Goal: Transaction & Acquisition: Purchase product/service

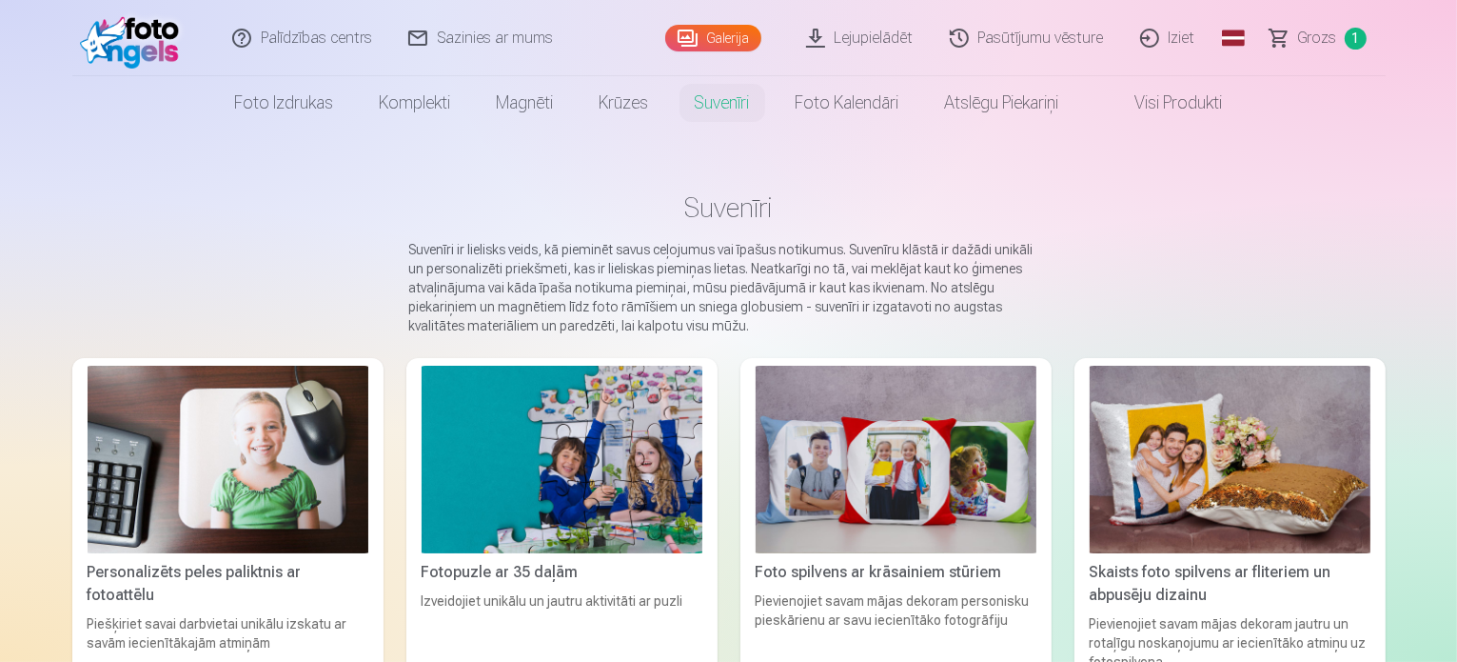
click at [1344, 34] on link "Grozs 1" at bounding box center [1319, 38] width 133 height 76
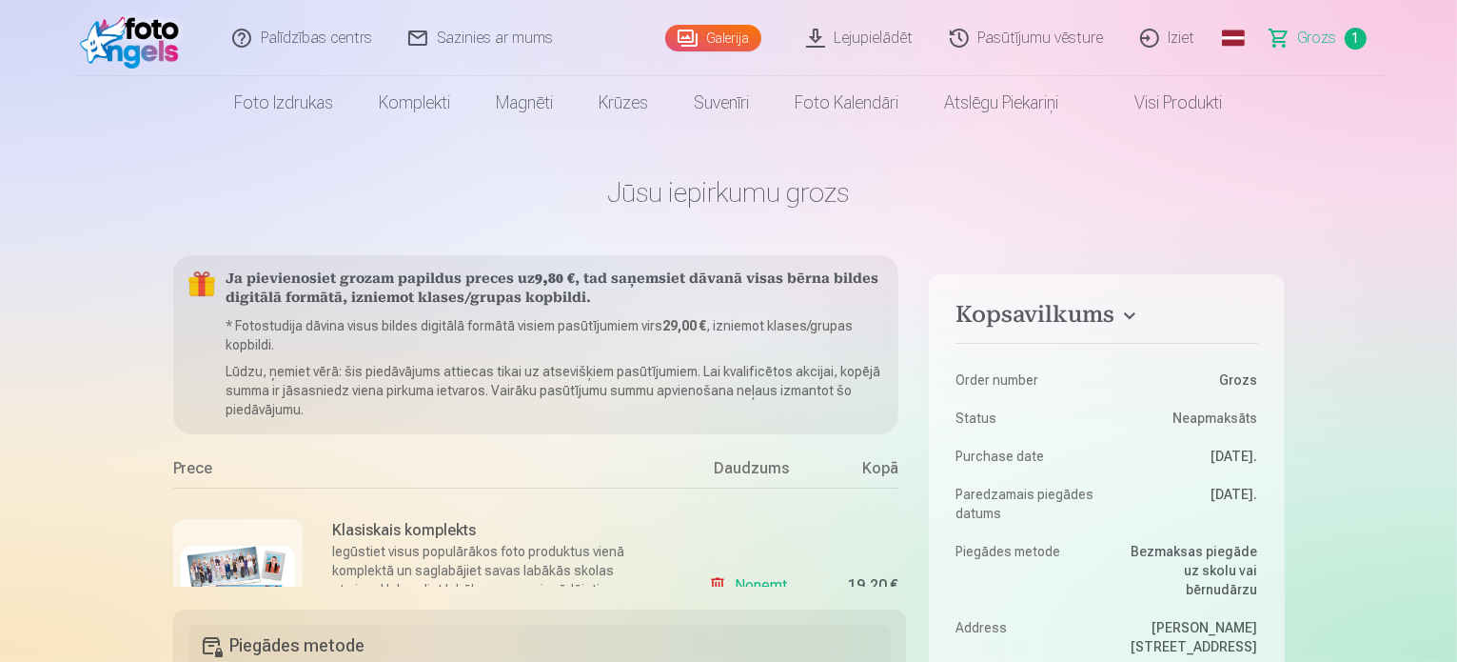
click at [233, 551] on img at bounding box center [238, 583] width 114 height 76
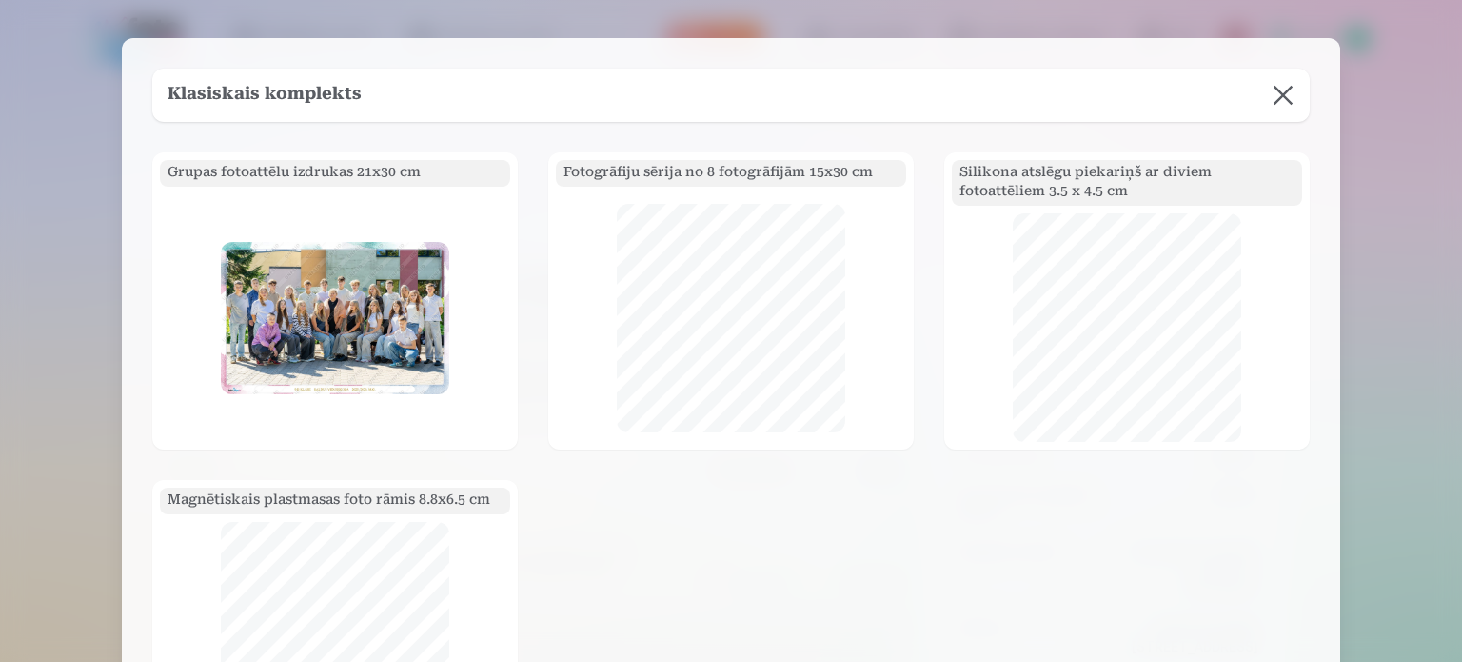
click at [1146, 32] on div at bounding box center [731, 331] width 1462 height 662
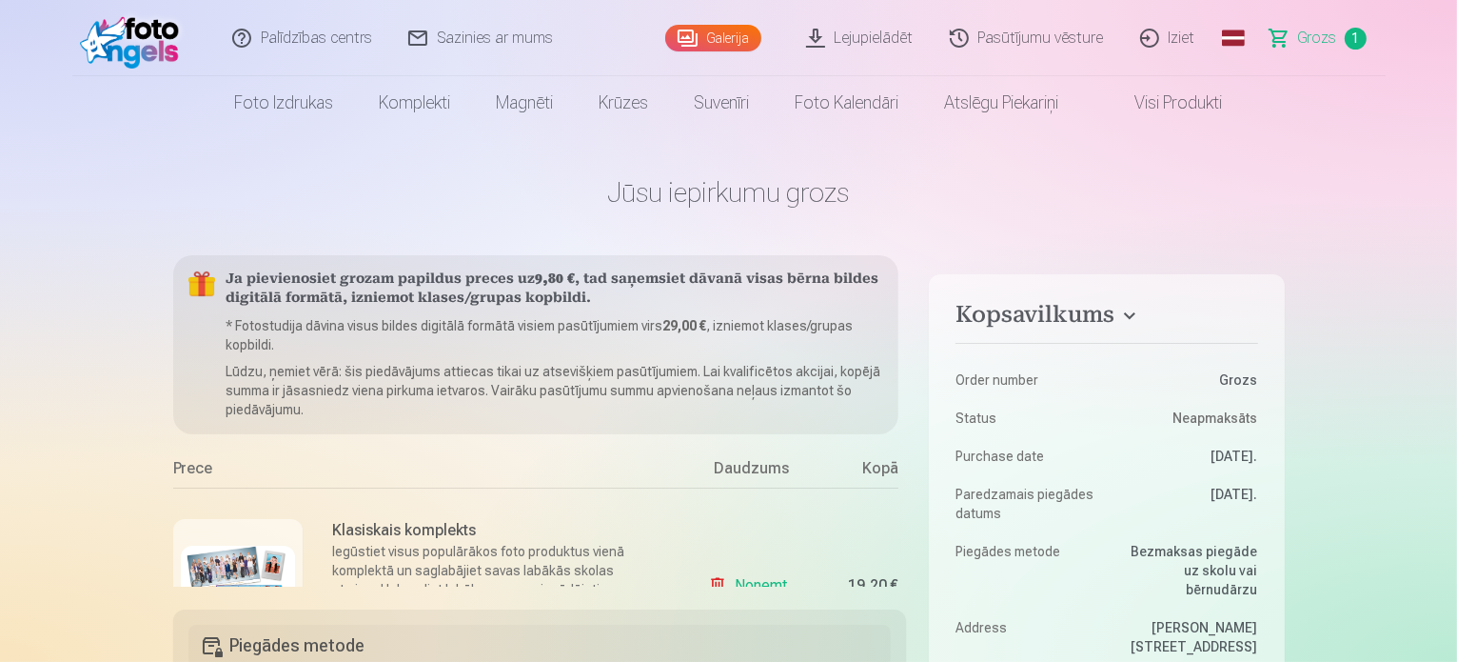
click at [1341, 36] on link "Grozs 1" at bounding box center [1319, 38] width 133 height 76
click at [1353, 36] on span "1" at bounding box center [1356, 39] width 22 height 22
click at [1307, 33] on span "Grozs" at bounding box center [1318, 38] width 39 height 23
click at [485, 566] on p "Iegūstiet visus populārākos foto produktus vienā komplektā un saglabājiet savas…" at bounding box center [501, 580] width 336 height 76
click at [258, 531] on div at bounding box center [237, 583] width 129 height 129
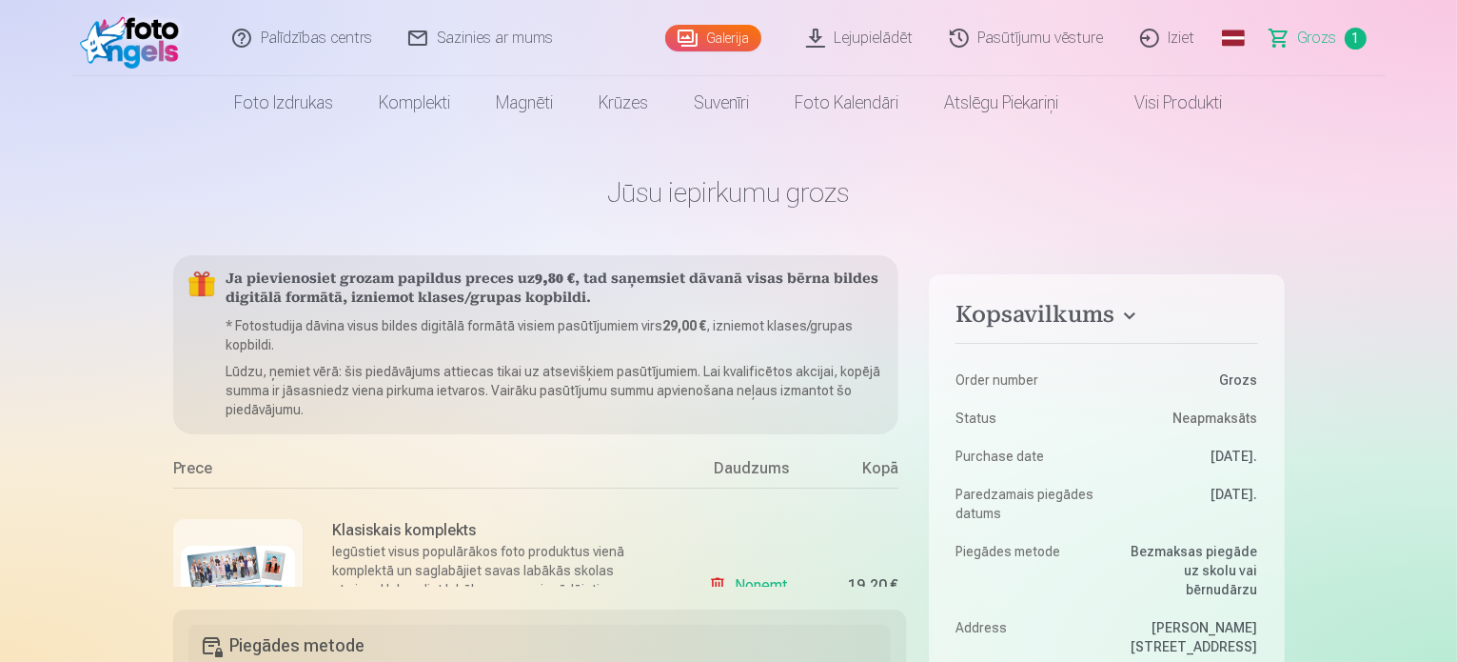
click at [262, 559] on img at bounding box center [238, 583] width 114 height 76
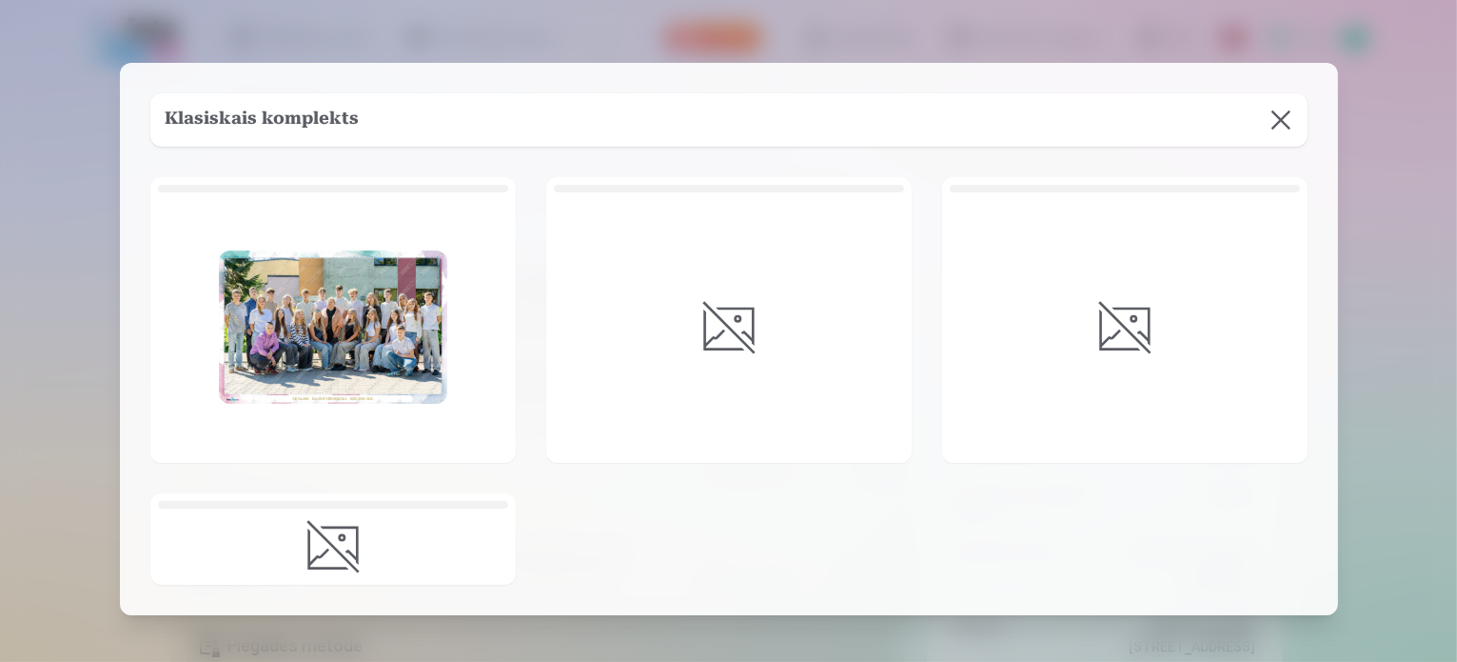
click at [262, 559] on div at bounding box center [333, 546] width 350 height 61
